Goal: Information Seeking & Learning: Understand process/instructions

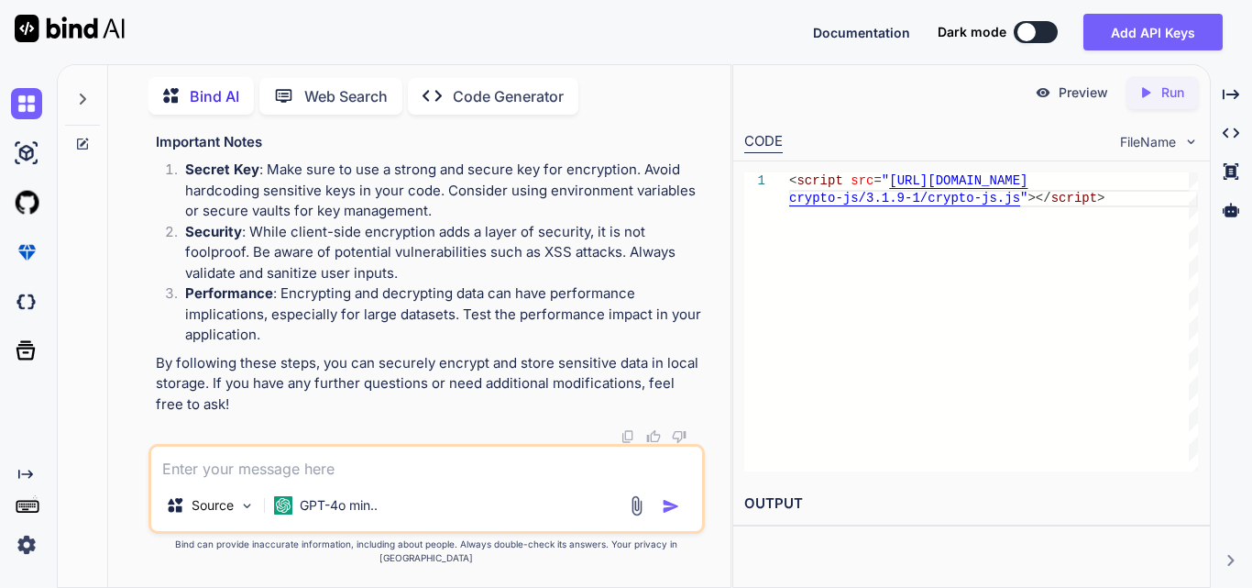
scroll to position [91580, 0]
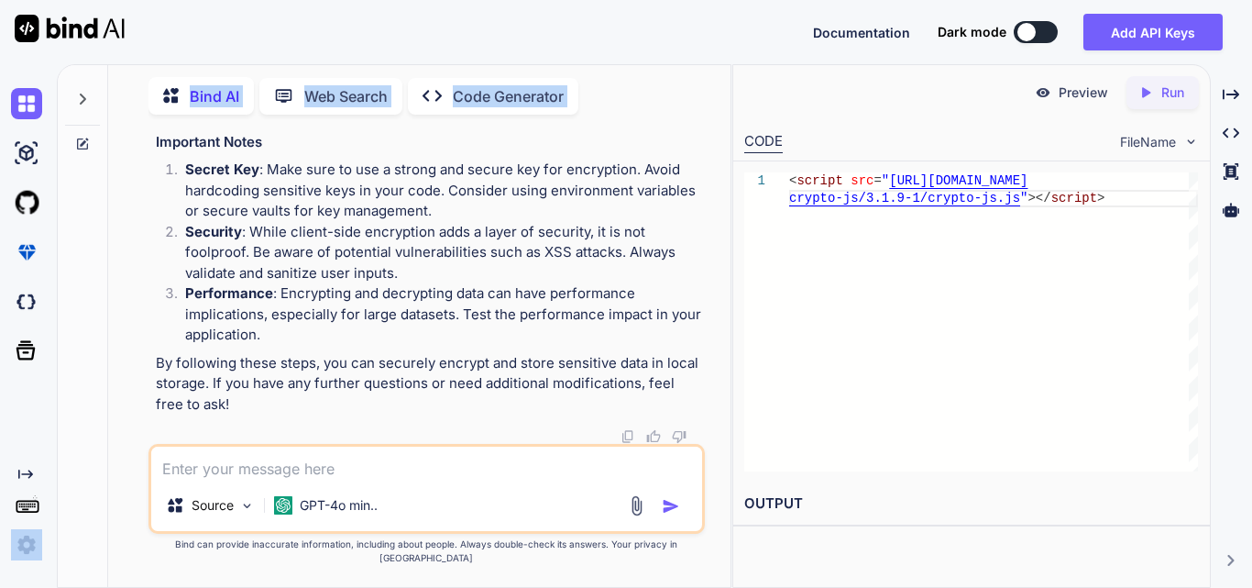
drag, startPoint x: 533, startPoint y: 360, endPoint x: 0, endPoint y: 341, distance: 533.8
click at [0, 341] on div "Created with Pixso. Bind AI Web Search Created with Pixso. Code Generator You B…" at bounding box center [626, 325] width 1252 height 523
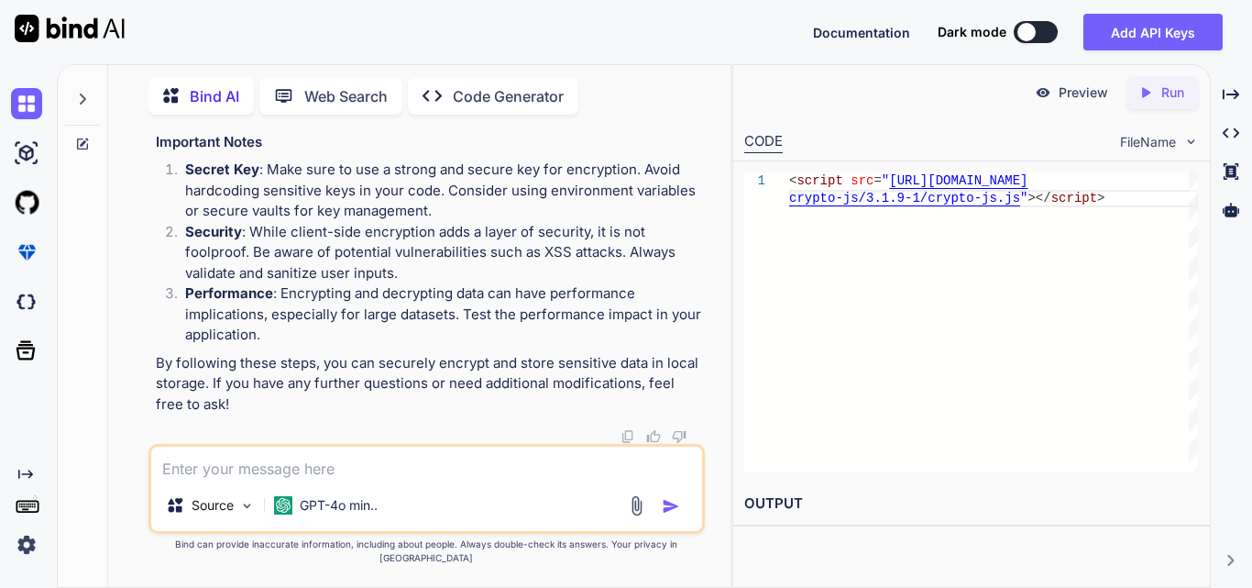
scroll to position [0, 0]
drag, startPoint x: 161, startPoint y: 282, endPoint x: 643, endPoint y: 332, distance: 483.7
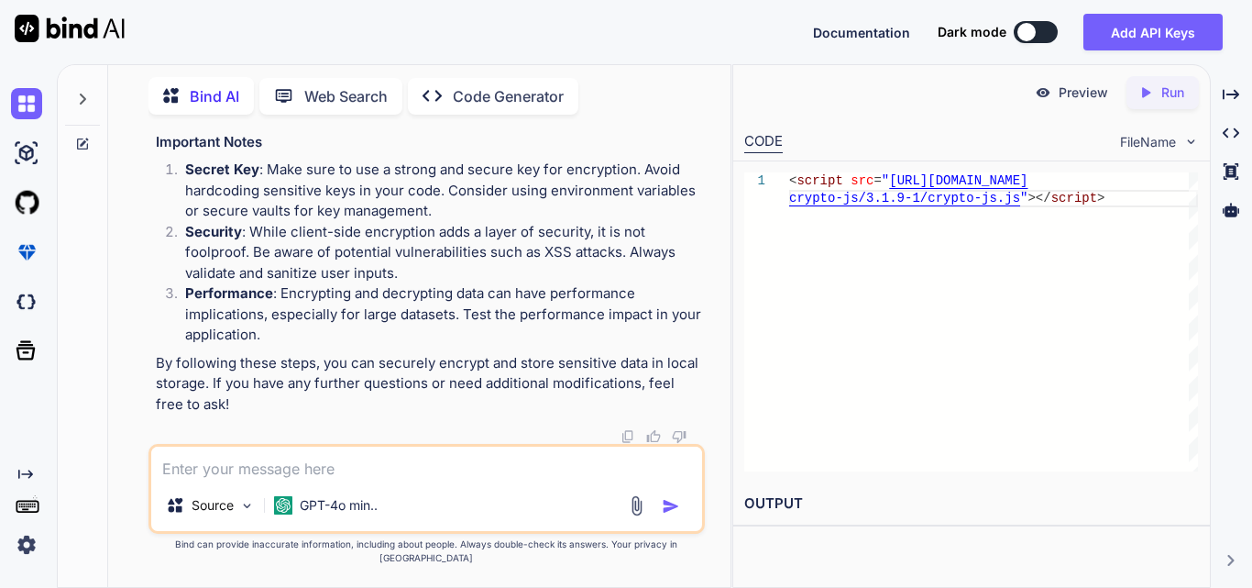
drag, startPoint x: 265, startPoint y: 415, endPoint x: 322, endPoint y: 424, distance: 57.6
drag, startPoint x: 156, startPoint y: 239, endPoint x: 351, endPoint y: 281, distance: 199.7
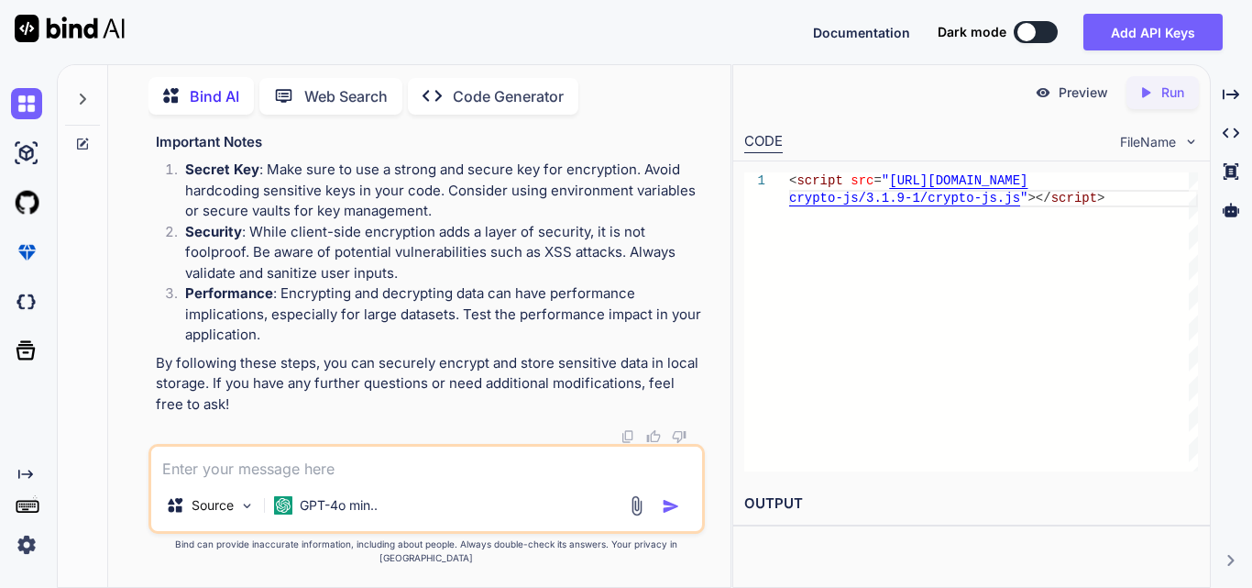
click at [209, 473] on textarea at bounding box center [426, 462] width 551 height 33
paste textarea "Work on to integrate UI for filter the data according to report type in clinic …"
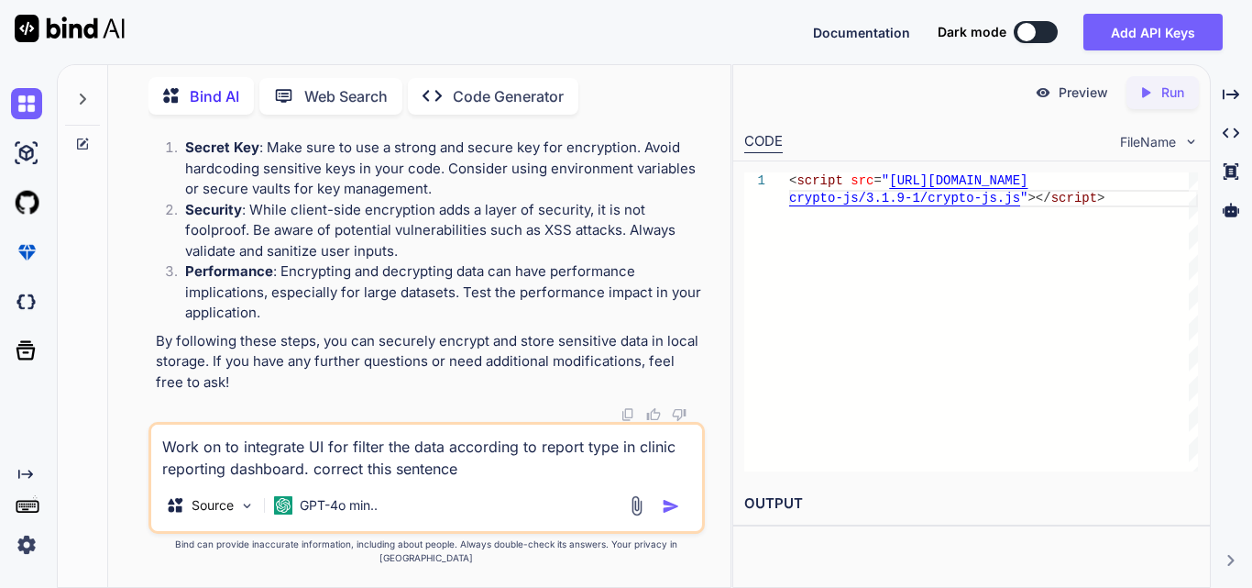
type textarea "Work on to integrate UI for filter the data according to report type in clinic …"
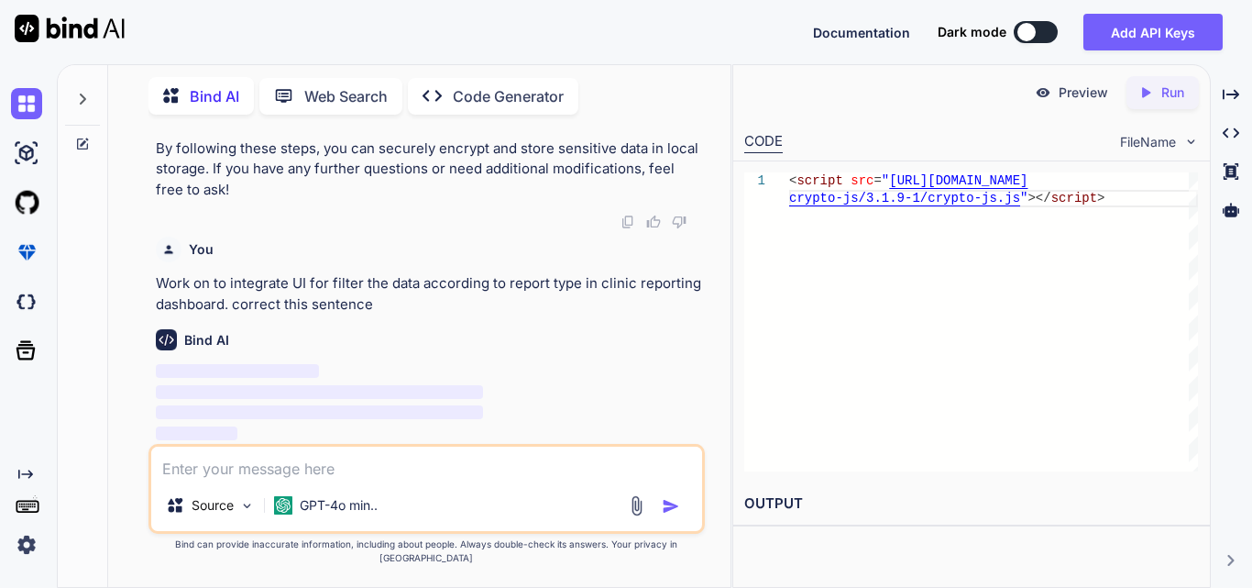
scroll to position [93934, 0]
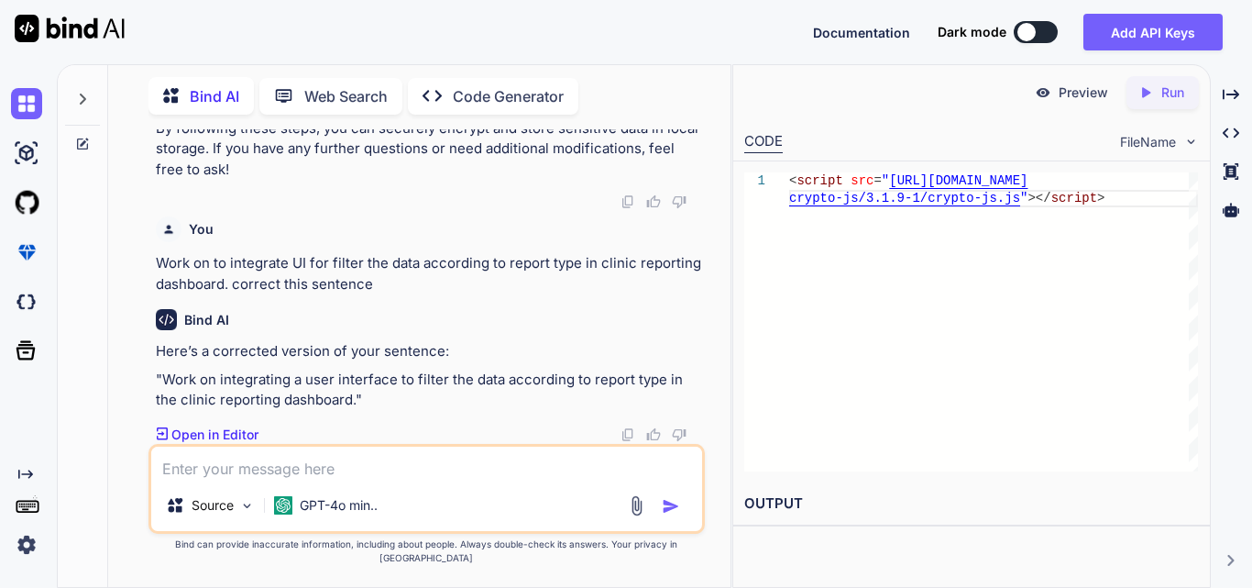
click at [277, 473] on textarea at bounding box center [426, 462] width 551 height 33
paste textarea "Worked on to integrate UI for filter the data according to report type for clin…"
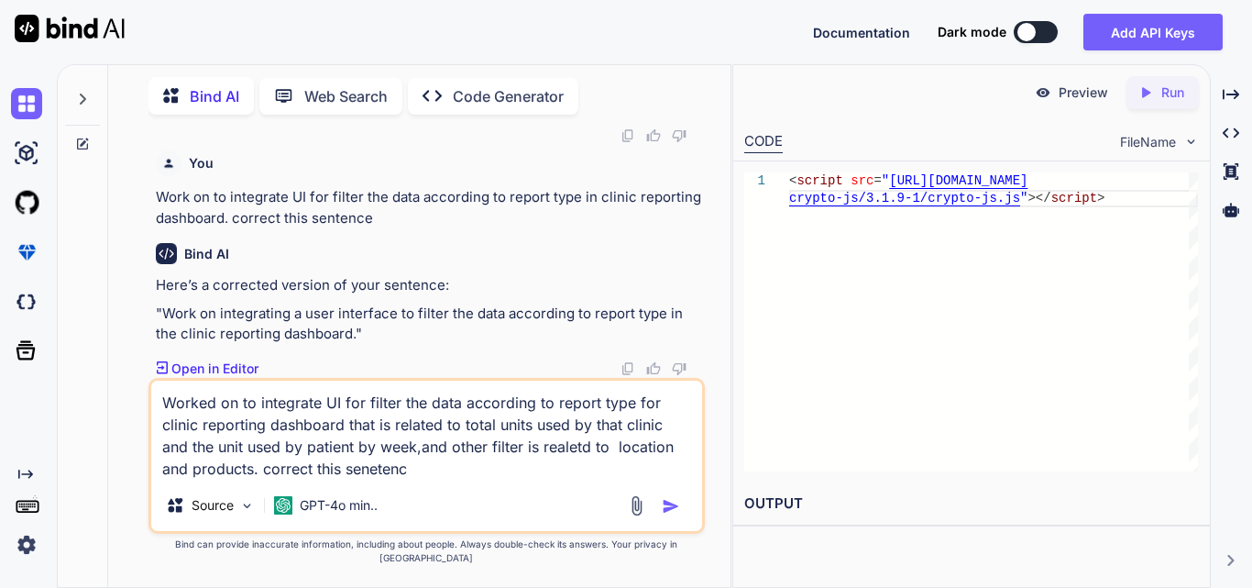
type textarea "Worked on to integrate UI for filter the data according to report type for clin…"
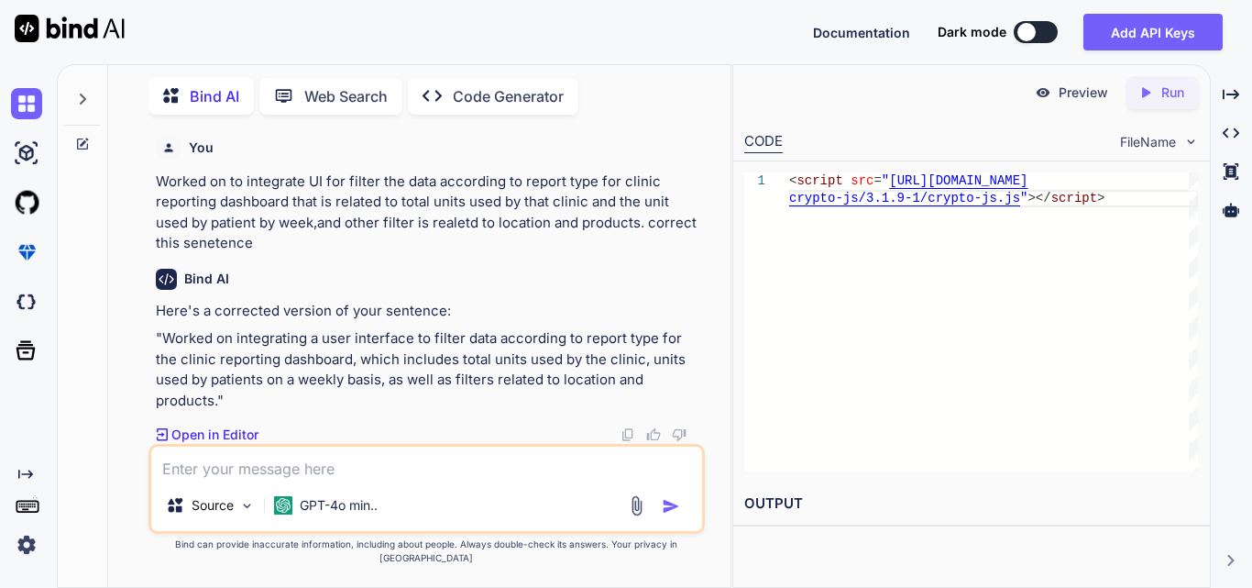
scroll to position [94270, 0]
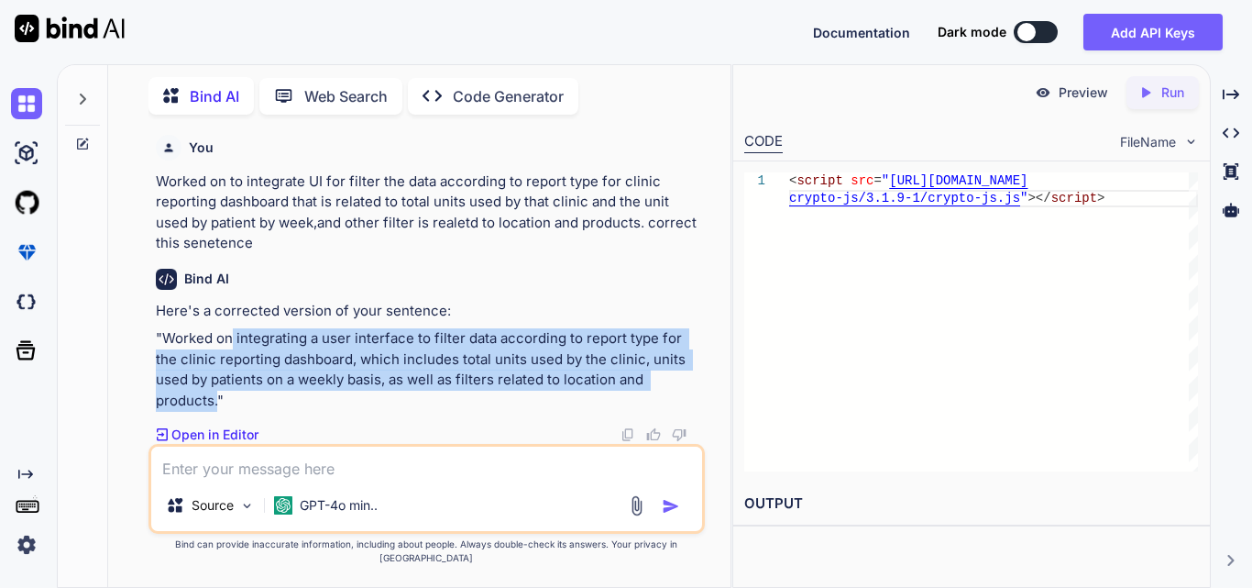
drag, startPoint x: 233, startPoint y: 352, endPoint x: 216, endPoint y: 413, distance: 63.6
click at [216, 411] on p ""Worked on integrating a user interface to filter data according to report type…" at bounding box center [428, 369] width 545 height 82
copy p "integrating a user interface to filter data according to report type for the cl…"
